Goal: Task Accomplishment & Management: Manage account settings

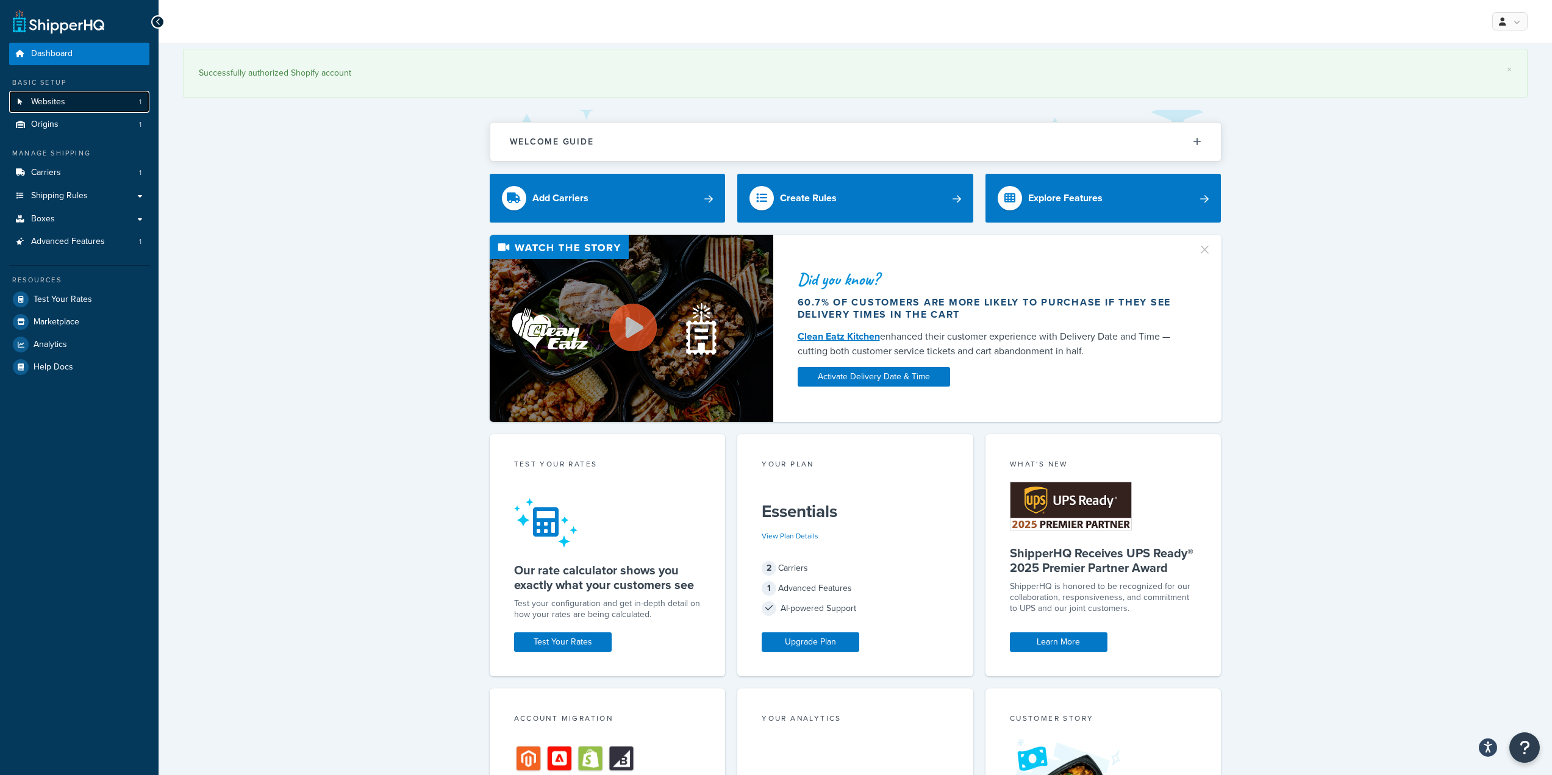
click at [52, 105] on span "Websites" at bounding box center [48, 102] width 34 height 10
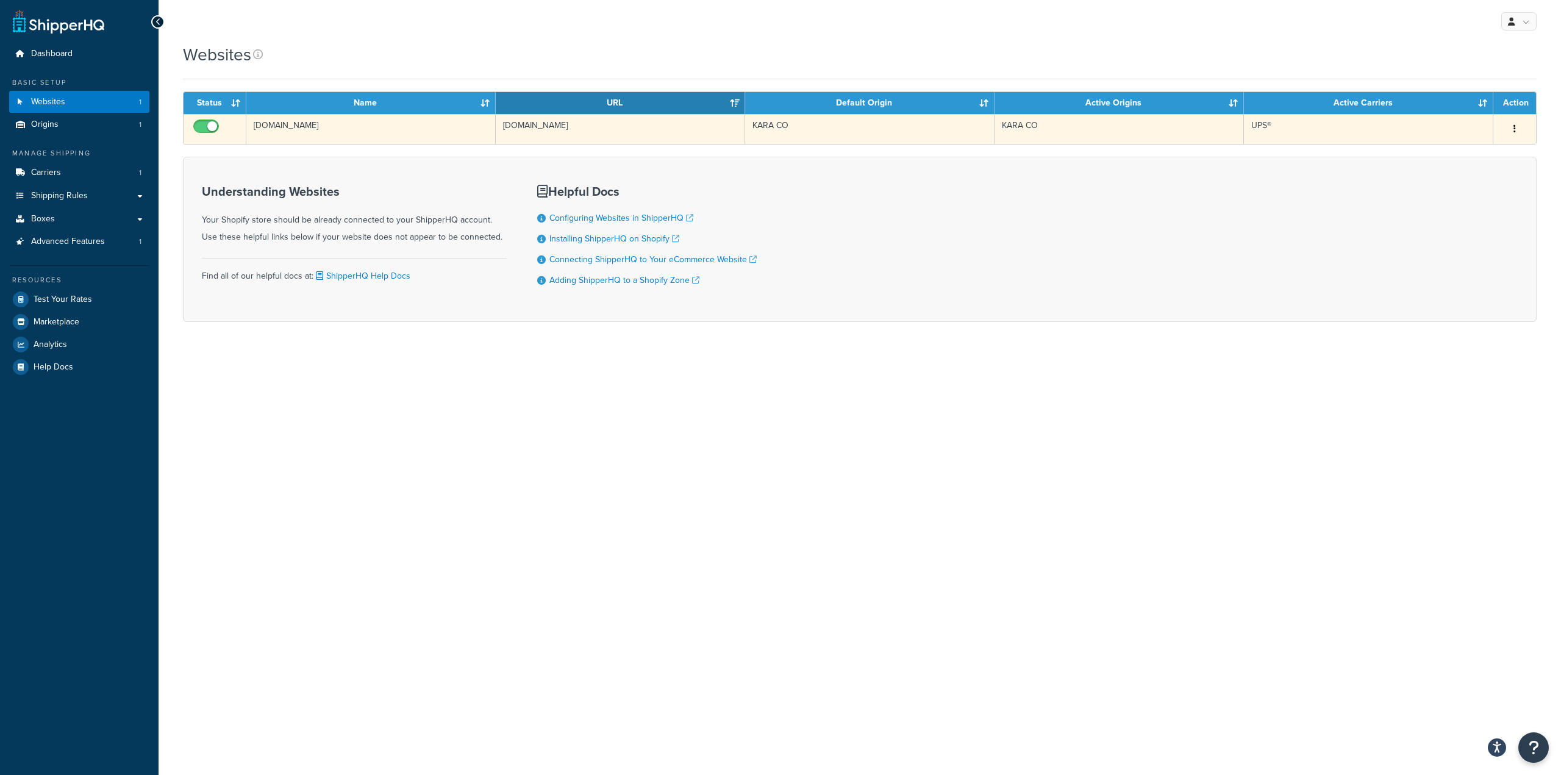
click at [1525, 129] on div "Edit Delete" at bounding box center [1515, 130] width 28 height 20
click at [1520, 129] on button "button" at bounding box center [1515, 130] width 17 height 20
click at [1463, 152] on link "Edit" at bounding box center [1466, 153] width 96 height 25
